Goal: Book appointment/travel/reservation

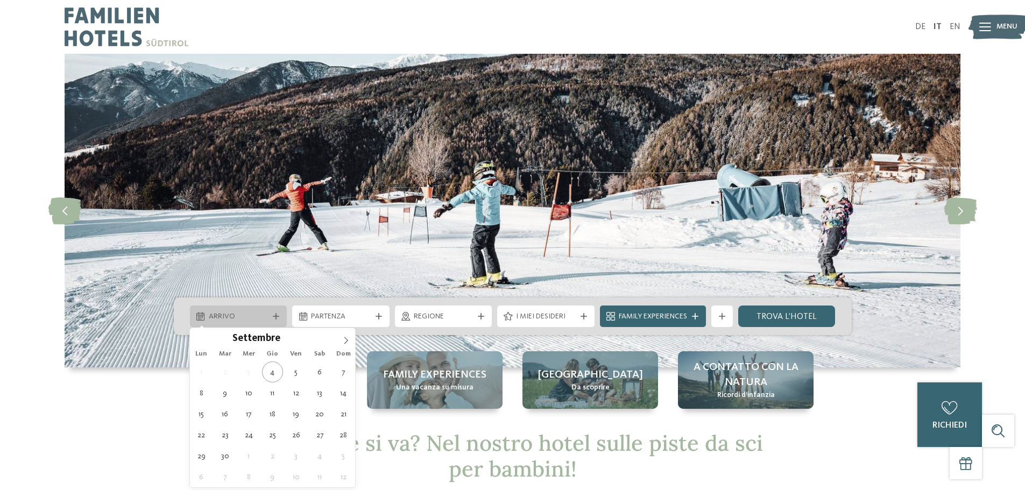
click at [241, 317] on span "Arrivo" at bounding box center [239, 317] width 60 height 11
click at [343, 341] on icon at bounding box center [346, 341] width 8 height 8
click at [344, 341] on icon at bounding box center [346, 341] width 8 height 8
click at [344, 343] on icon at bounding box center [346, 341] width 8 height 8
type div "21.12.2025"
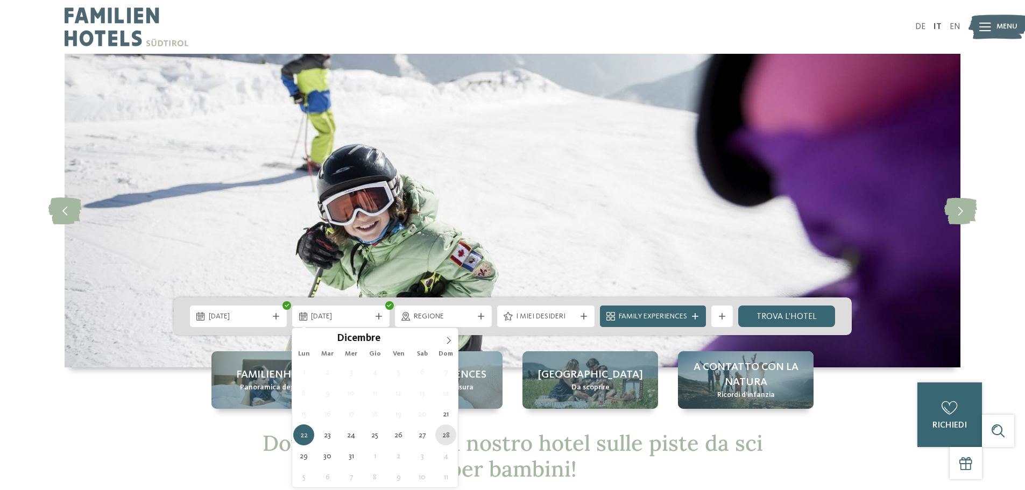
type div "28.12.2025"
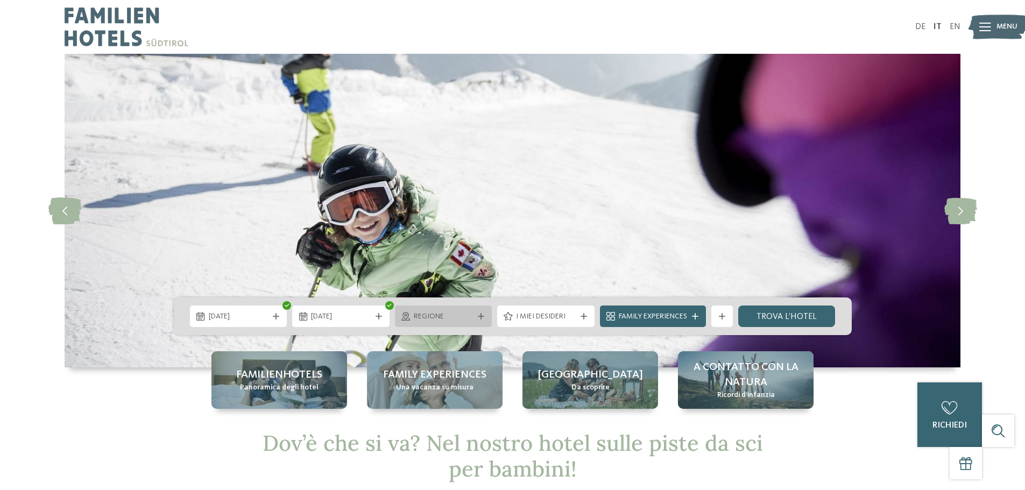
click at [470, 310] on div "Regione" at bounding box center [443, 316] width 65 height 12
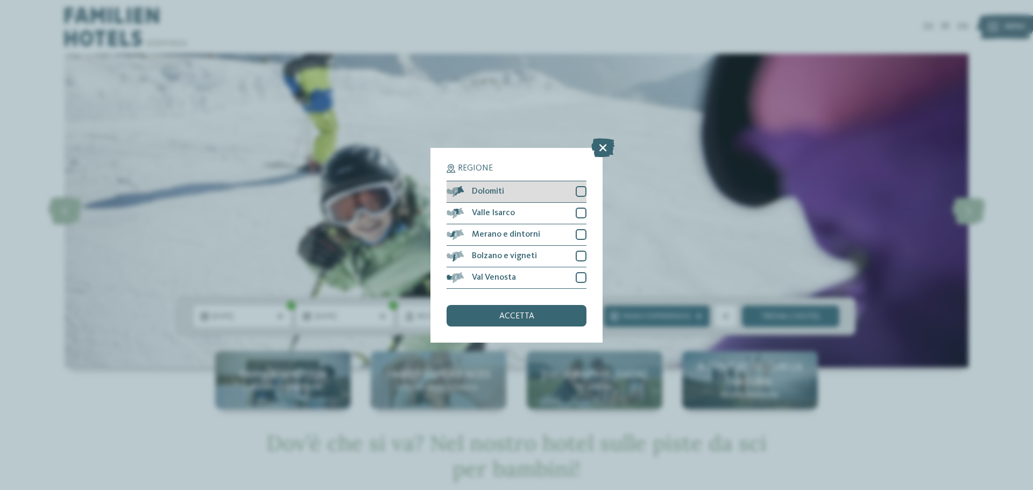
click at [582, 192] on div at bounding box center [581, 191] width 11 height 11
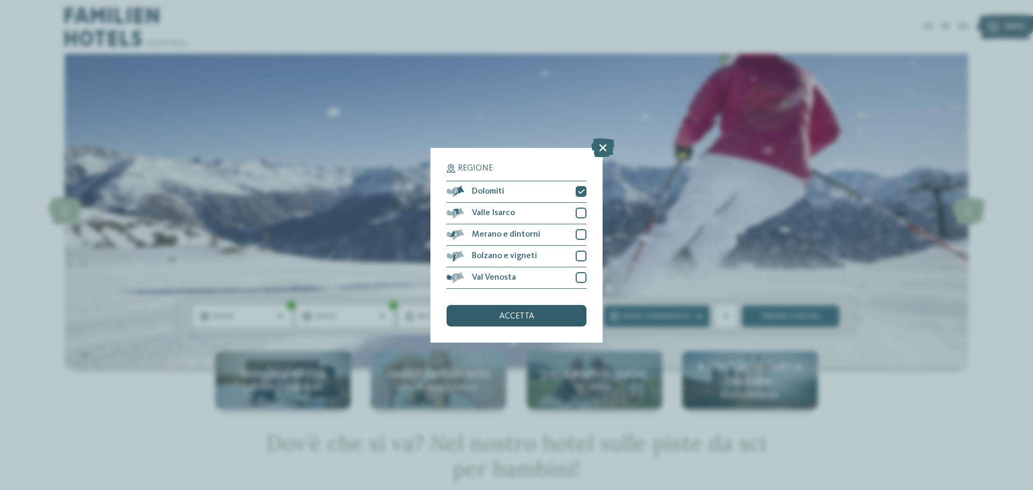
click at [525, 315] on span "accetta" at bounding box center [516, 316] width 35 height 9
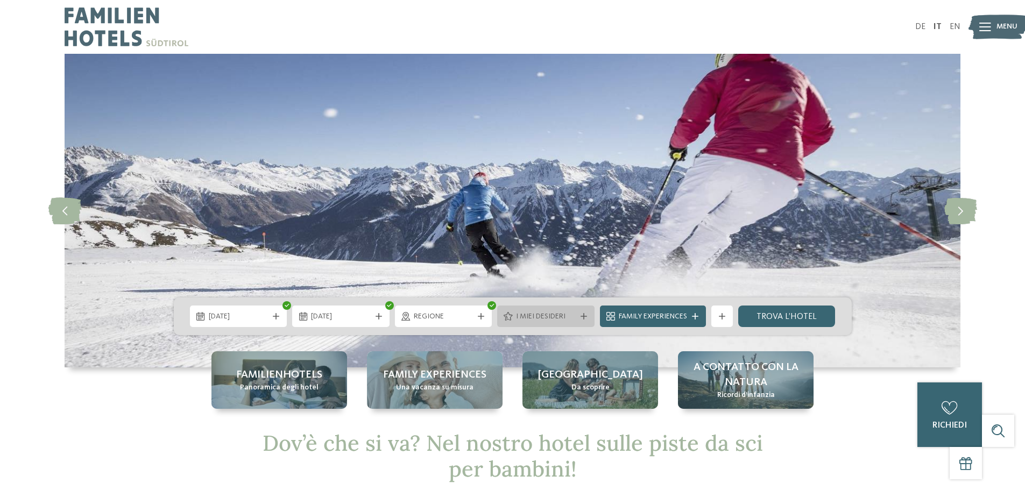
click at [558, 319] on span "I miei desideri" at bounding box center [546, 317] width 60 height 11
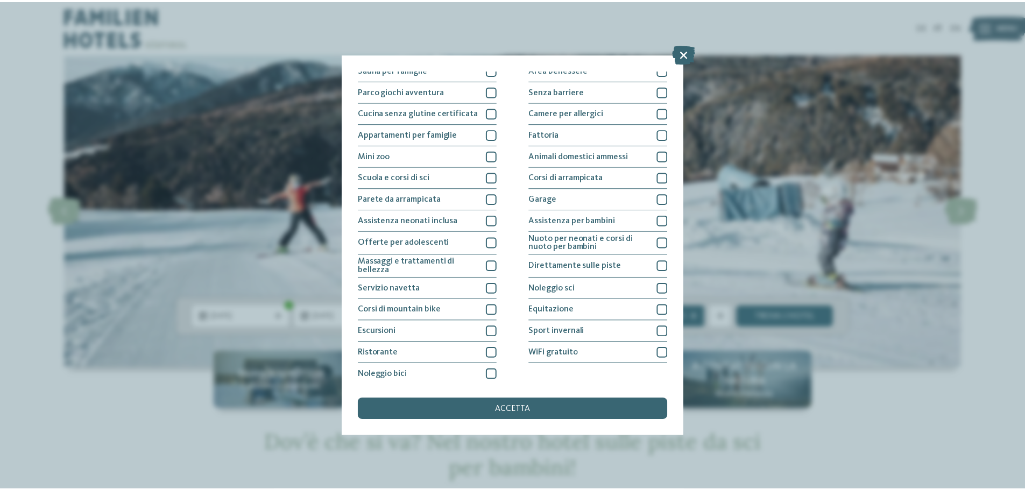
scroll to position [75, 0]
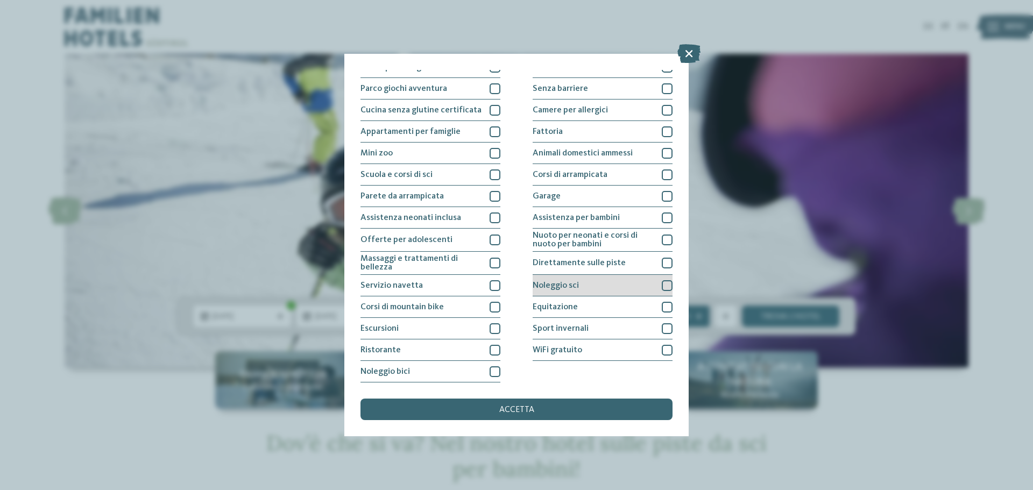
drag, startPoint x: 659, startPoint y: 262, endPoint x: 661, endPoint y: 283, distance: 21.1
click at [662, 263] on div at bounding box center [667, 263] width 11 height 11
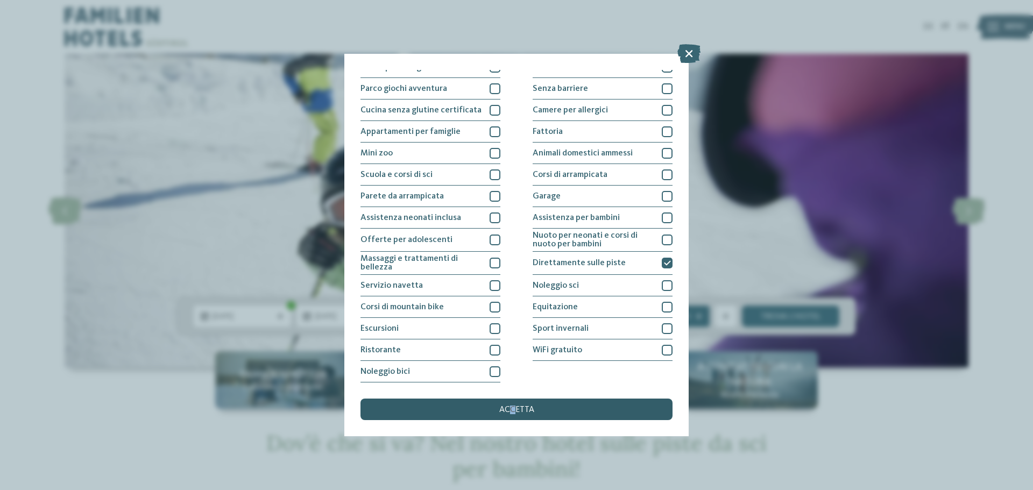
click at [513, 408] on span "accetta" at bounding box center [516, 410] width 35 height 9
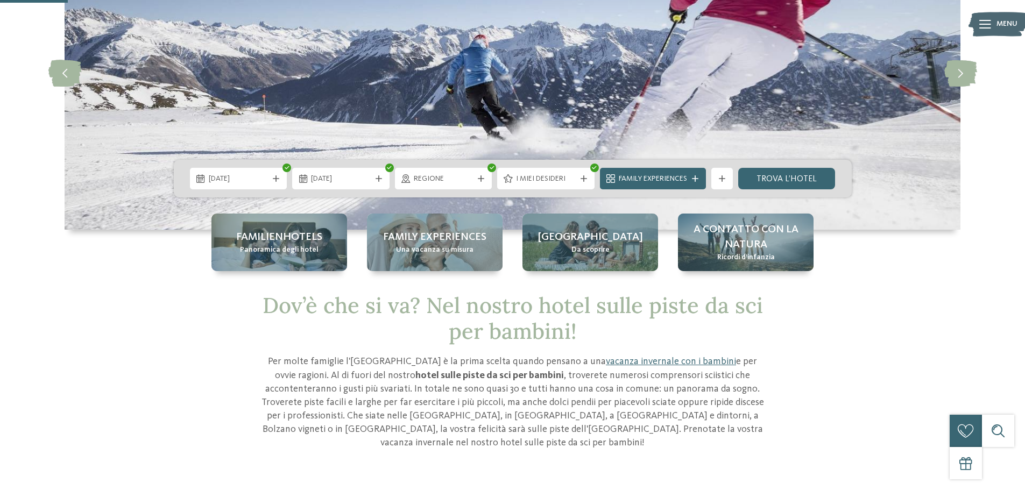
scroll to position [108, 0]
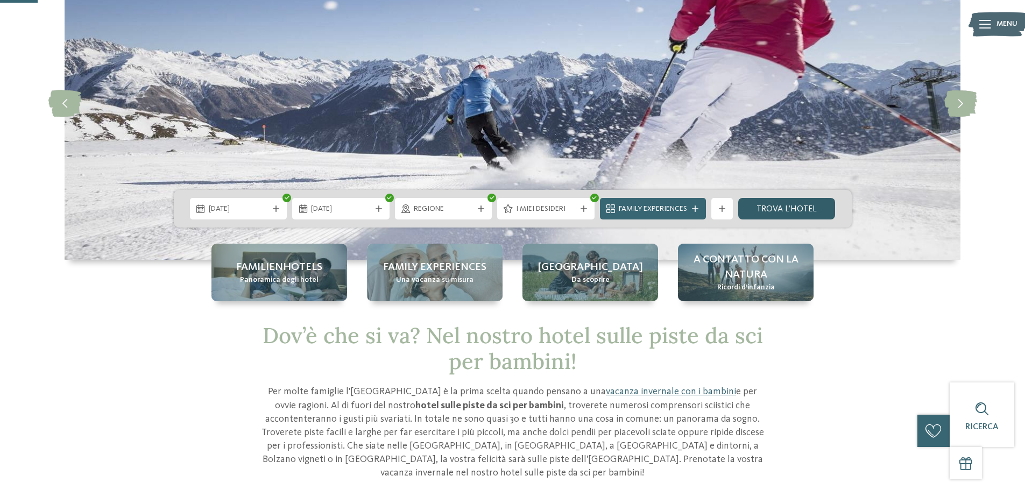
click at [784, 206] on link "trova l’hotel" at bounding box center [786, 209] width 97 height 22
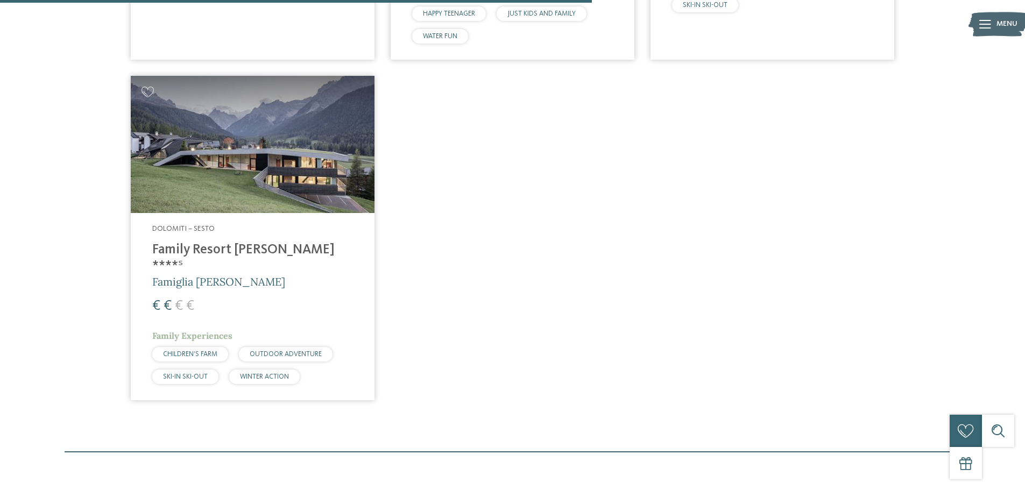
scroll to position [730, 0]
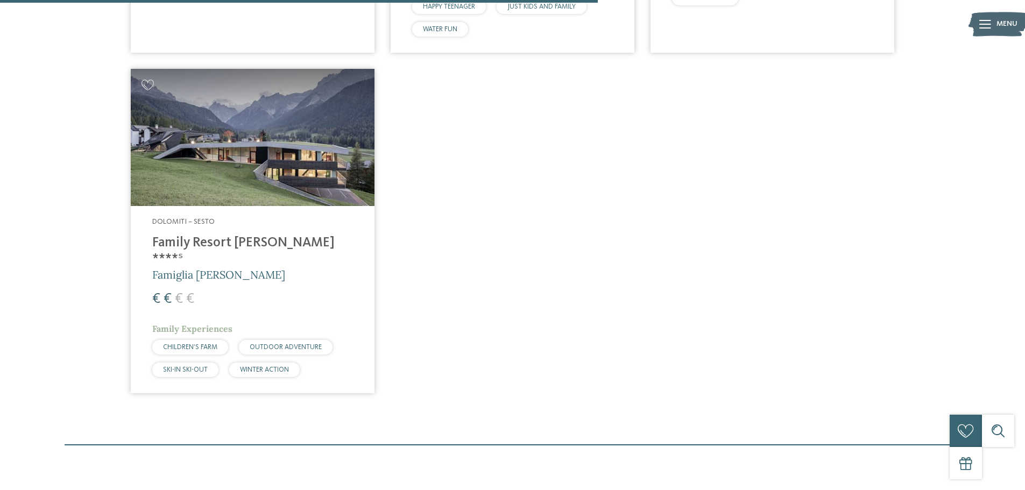
click at [199, 242] on h4 "Family Resort Rainer ****ˢ" at bounding box center [252, 251] width 201 height 32
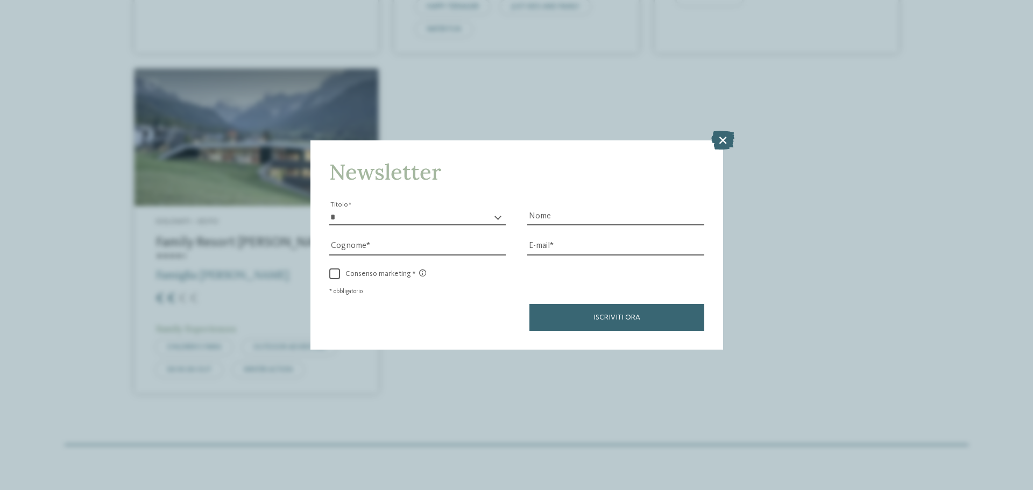
drag, startPoint x: 720, startPoint y: 143, endPoint x: 706, endPoint y: 146, distance: 15.0
click at [719, 143] on icon at bounding box center [722, 140] width 23 height 19
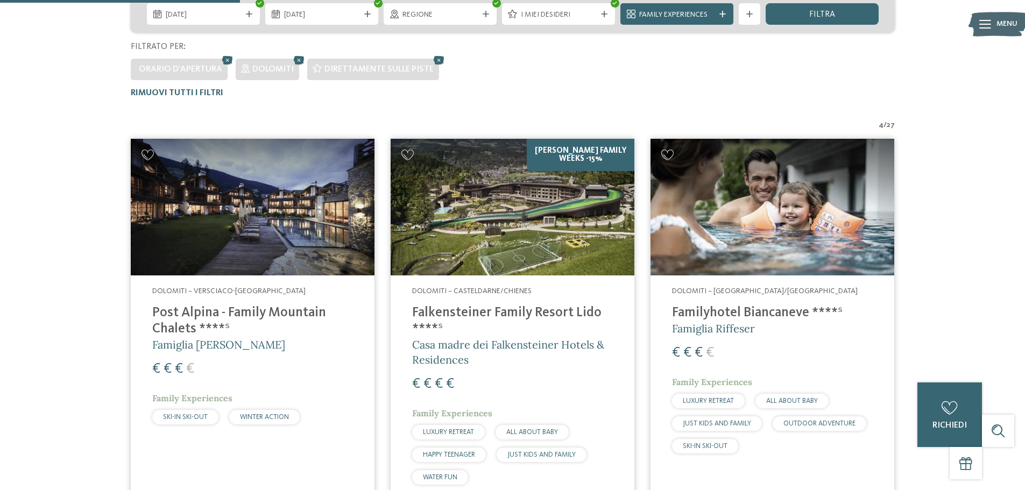
scroll to position [299, 0]
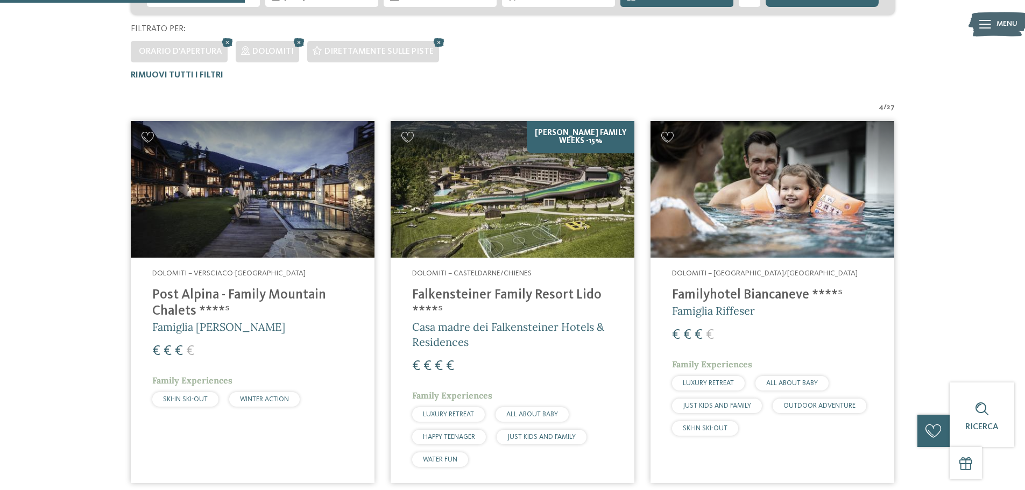
click at [228, 285] on div "Dolomiti – Versciaco-San Candido Post Alpina - Family Mountain Chalets ****ˢ Fa…" at bounding box center [253, 340] width 244 height 165
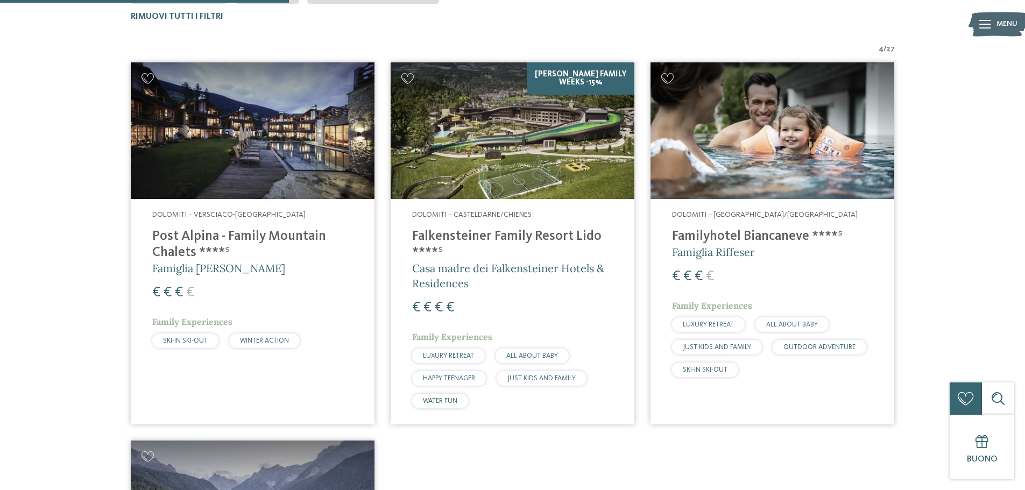
scroll to position [353, 0]
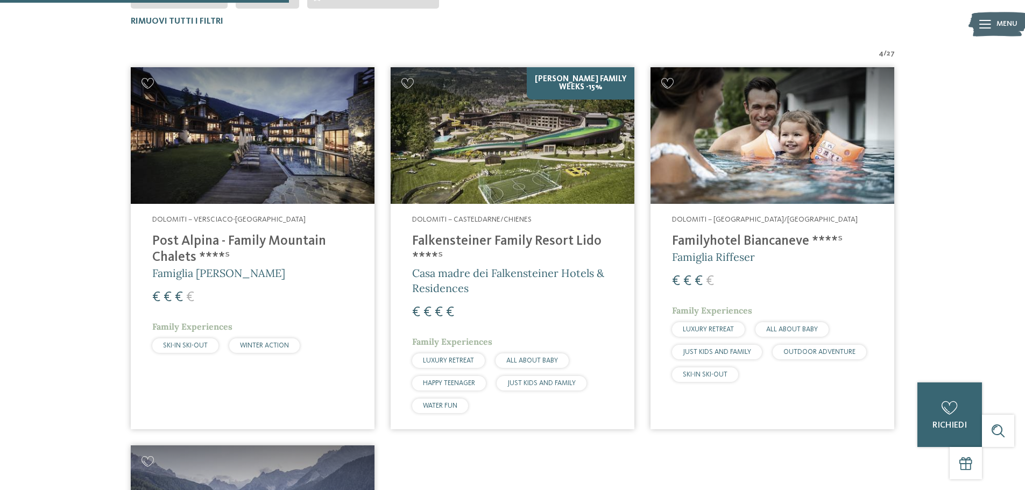
click at [735, 237] on h4 "Familyhotel Biancaneve ****ˢ" at bounding box center [772, 241] width 201 height 16
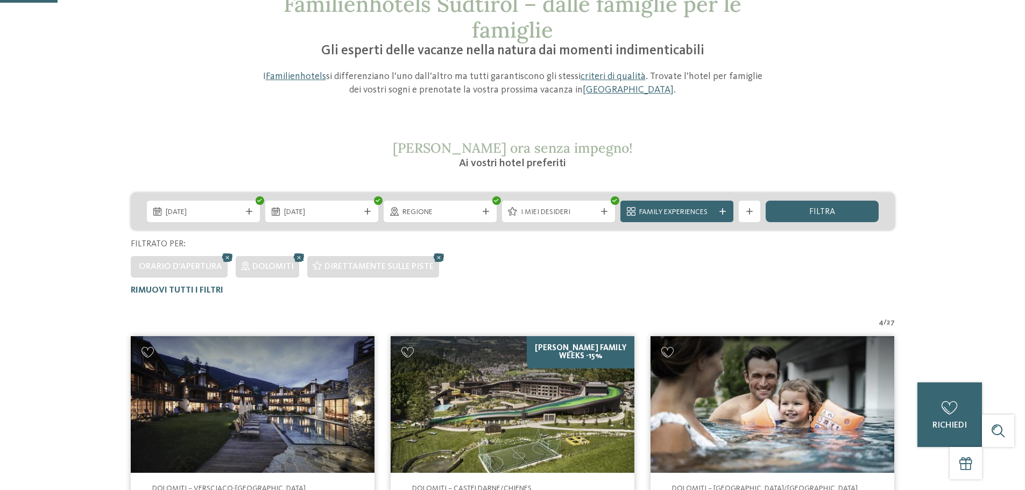
scroll to position [0, 0]
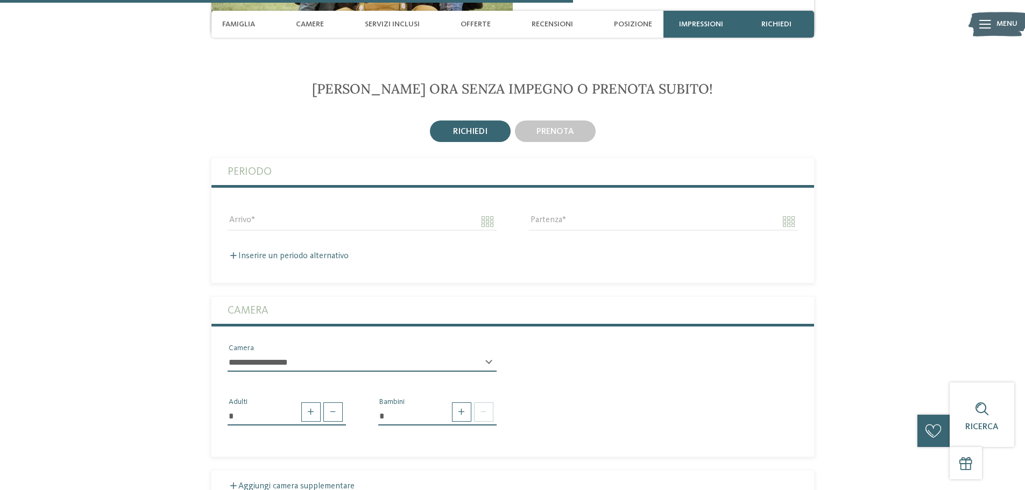
scroll to position [1829, 0]
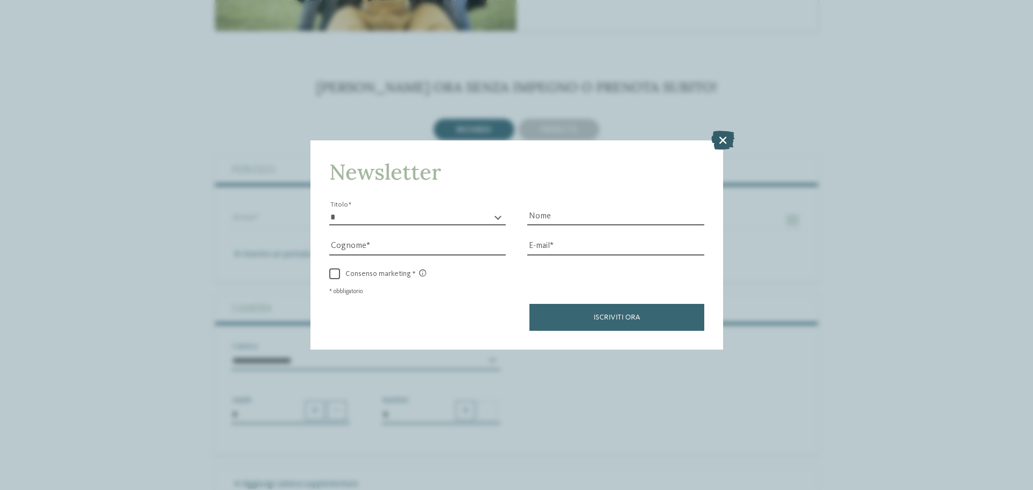
click at [721, 142] on icon at bounding box center [722, 140] width 23 height 19
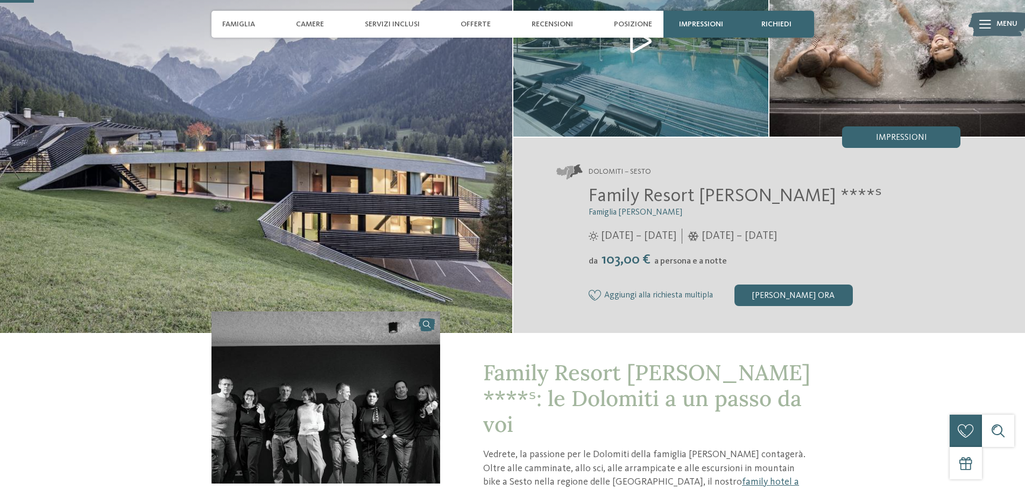
scroll to position [108, 0]
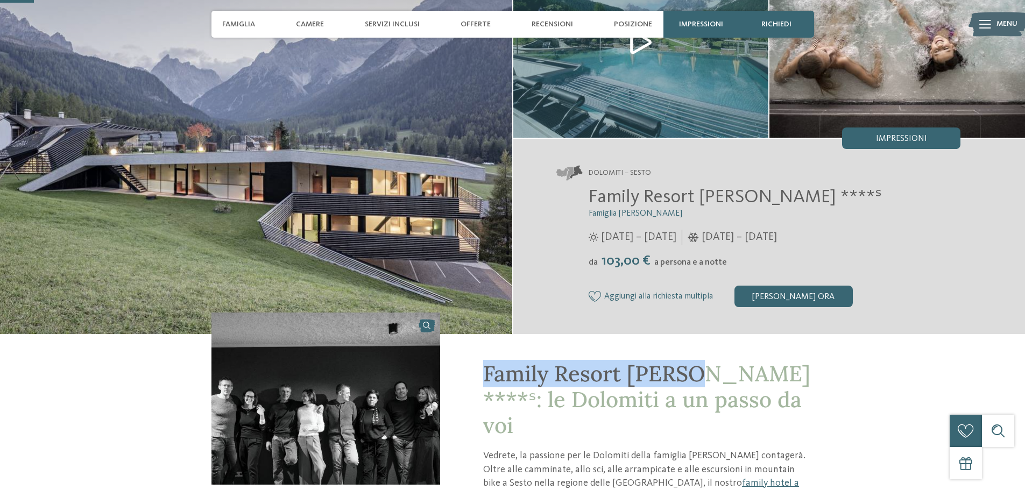
drag, startPoint x: 486, startPoint y: 374, endPoint x: 690, endPoint y: 373, distance: 203.9
click at [690, 373] on span "Family Resort Rainer ****ˢ: le Dolomiti a un passo da voi" at bounding box center [646, 399] width 327 height 79
copy span "Family Resort Rainer"
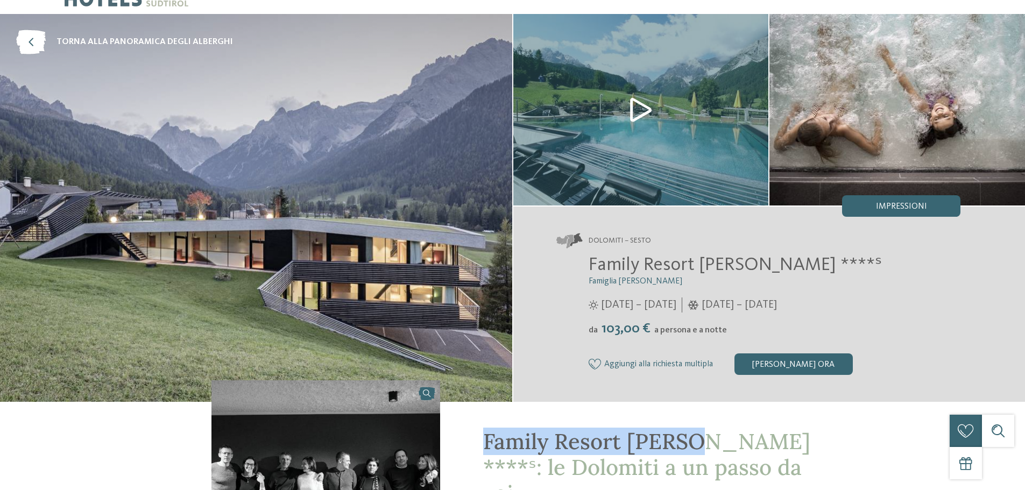
scroll to position [0, 0]
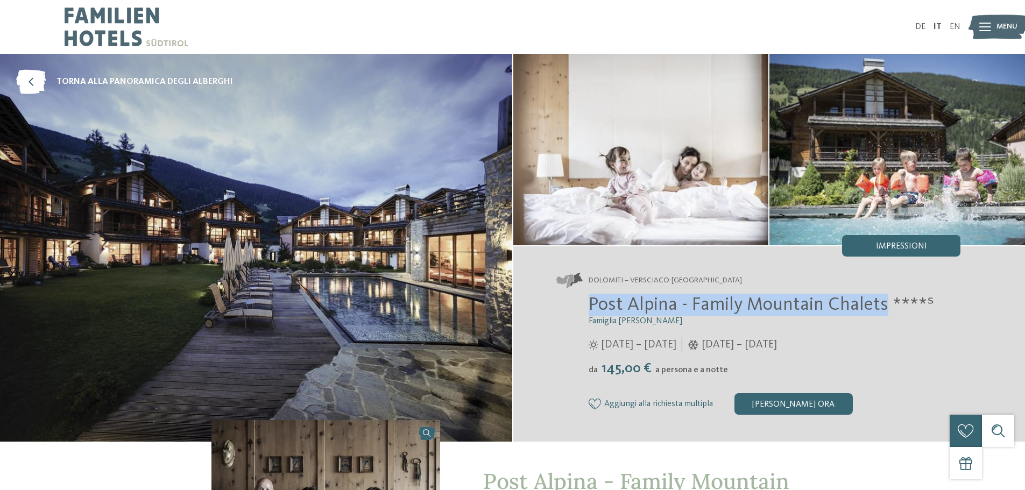
drag, startPoint x: 588, startPoint y: 303, endPoint x: 886, endPoint y: 308, distance: 298.1
click at [886, 308] on div "Post Alpina - Family Mountain Chalets ****ˢ Famiglia [PERSON_NAME] [DATE] – [DA…" at bounding box center [758, 354] width 405 height 121
copy span "Post Alpina - Family Mountain Chalets"
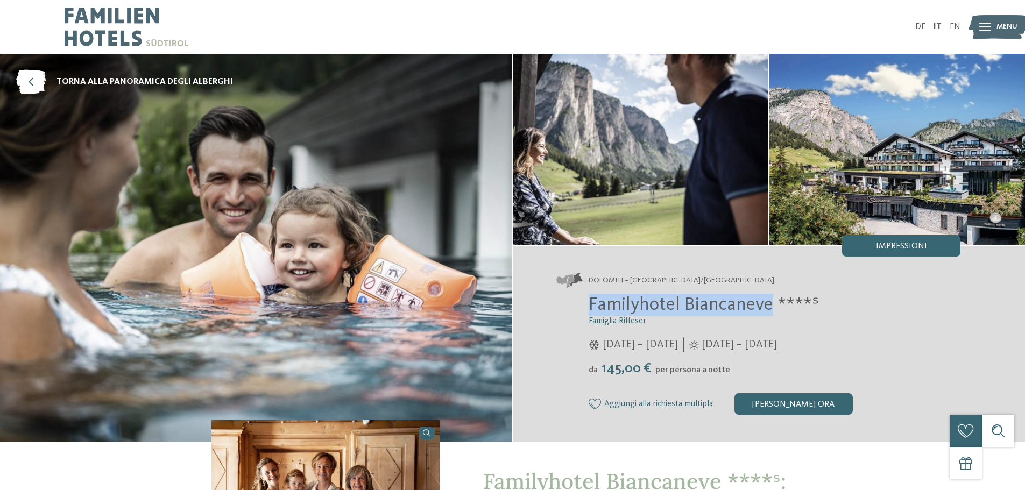
drag, startPoint x: 591, startPoint y: 306, endPoint x: 771, endPoint y: 313, distance: 180.4
click at [771, 313] on div "Familyhotel Biancaneve ****ˢ Famiglia Riffeser [DATE] – [DATE] da" at bounding box center [758, 354] width 405 height 121
